Goal: Find contact information: Find contact information

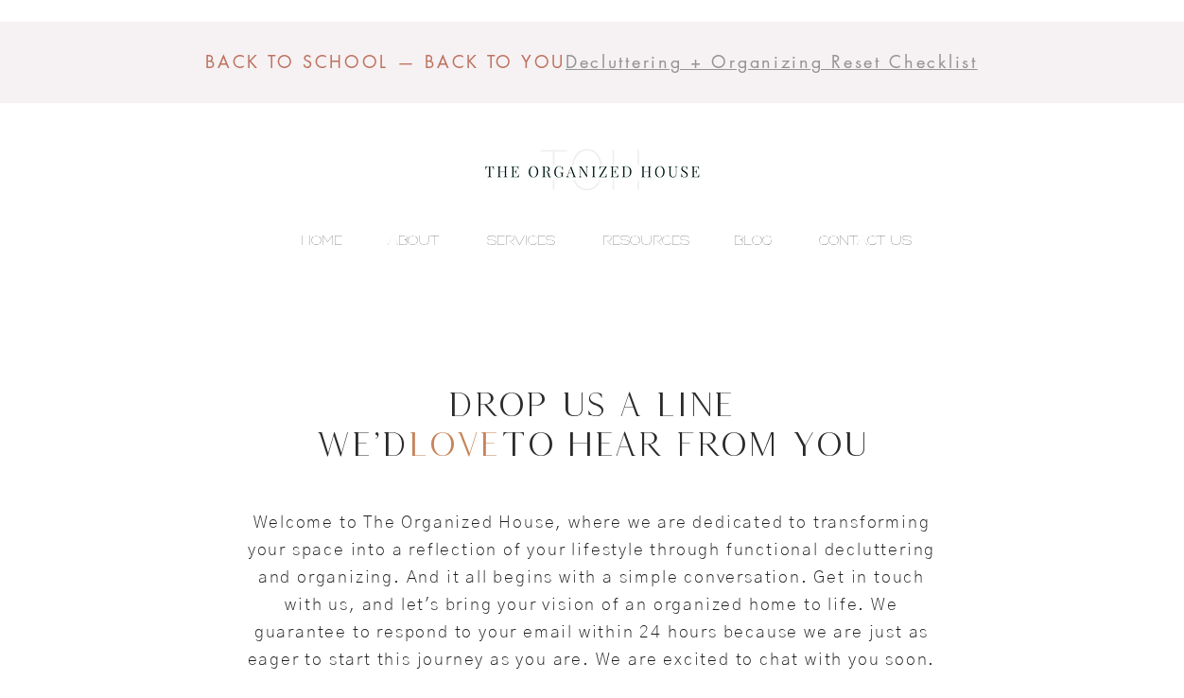
click at [851, 242] on p "CONTACT US" at bounding box center [866, 240] width 112 height 28
click at [389, 241] on p "ABOUT" at bounding box center [413, 240] width 70 height 28
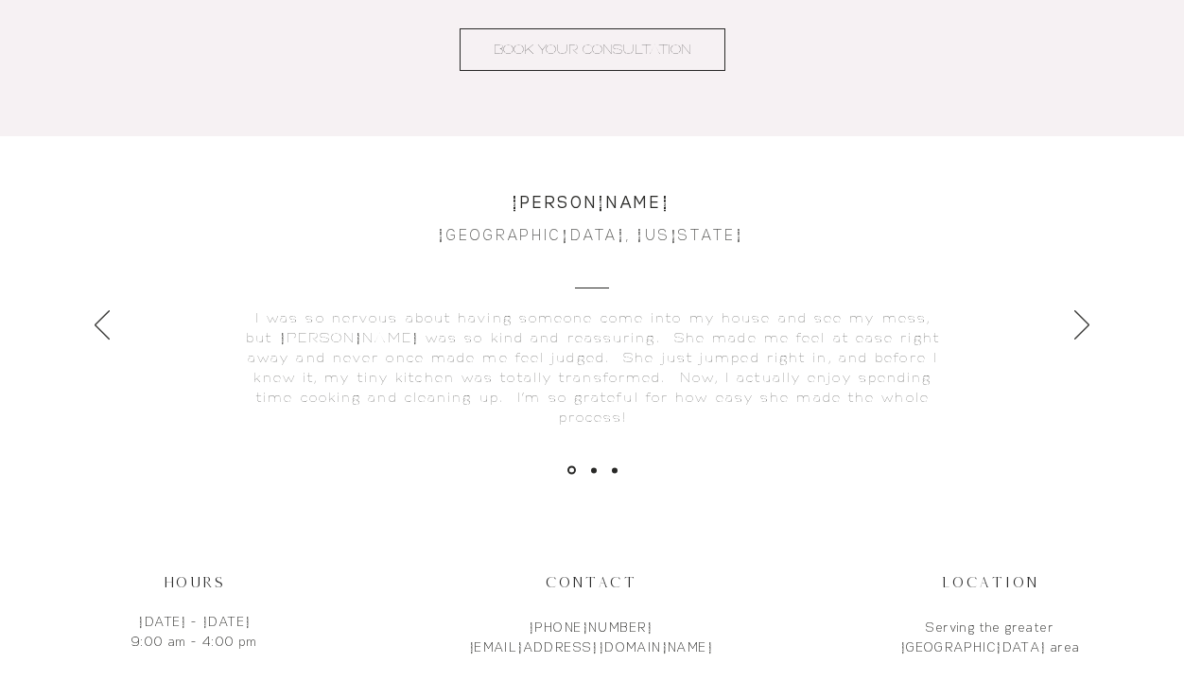
scroll to position [4601, 0]
